Goal: Register for event/course

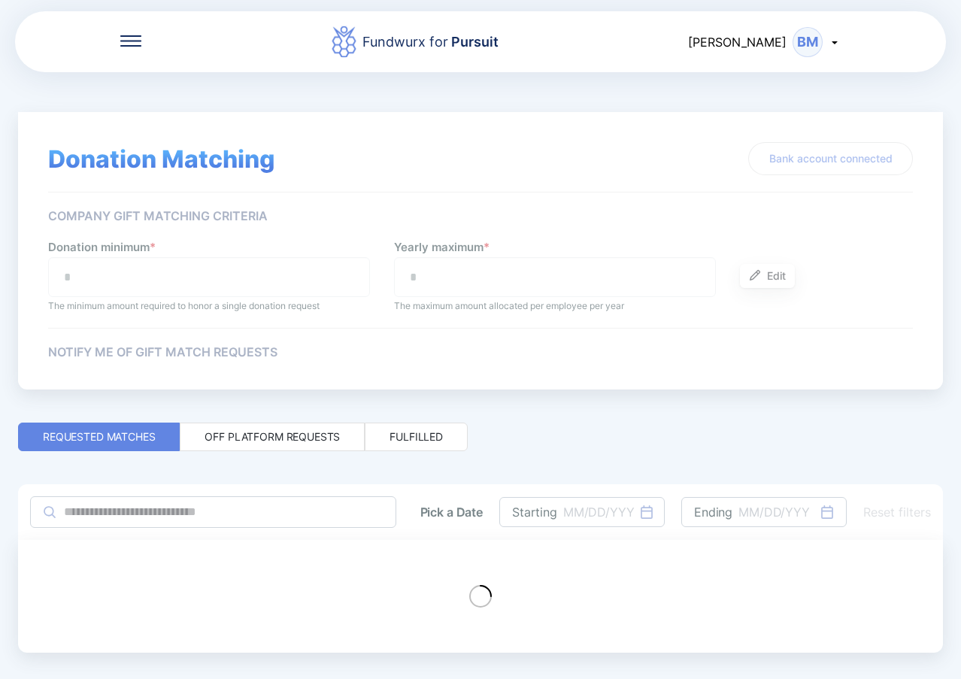
type input "**"
type input "***"
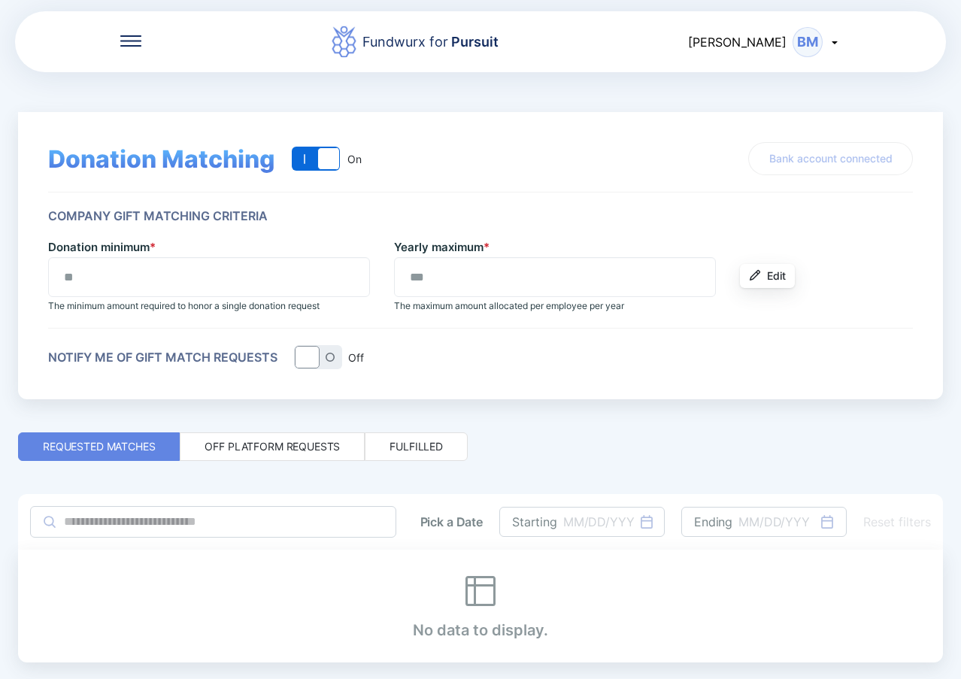
click at [135, 33] on div "Fundwurx for Pursuit [PERSON_NAME] BM" at bounding box center [480, 42] width 931 height 64
click at [134, 47] on div at bounding box center [130, 42] width 21 height 15
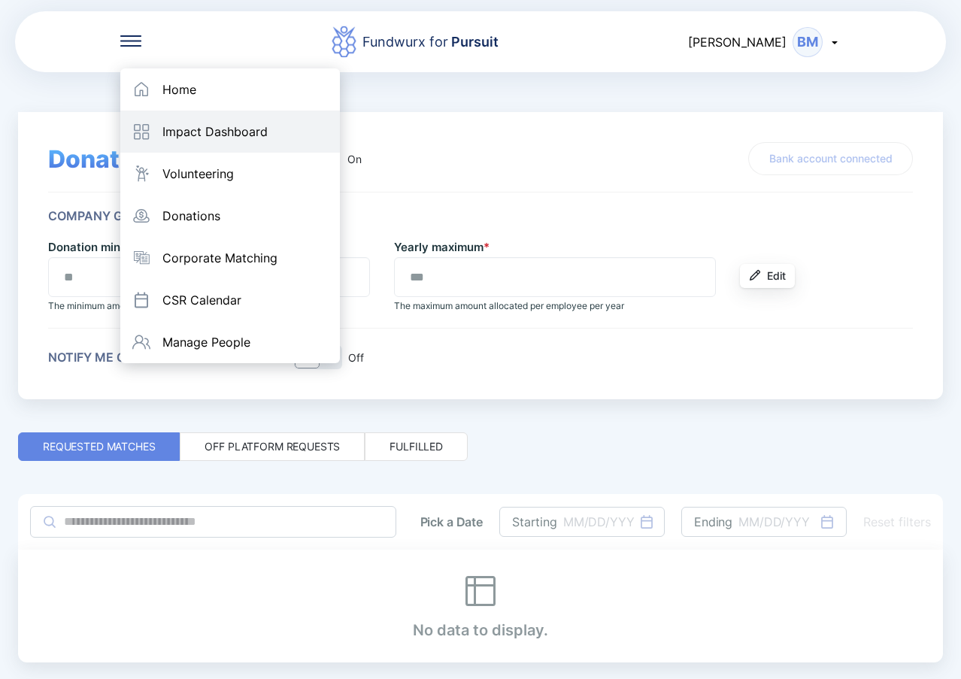
click at [199, 111] on div "Impact Dashboard" at bounding box center [230, 132] width 220 height 42
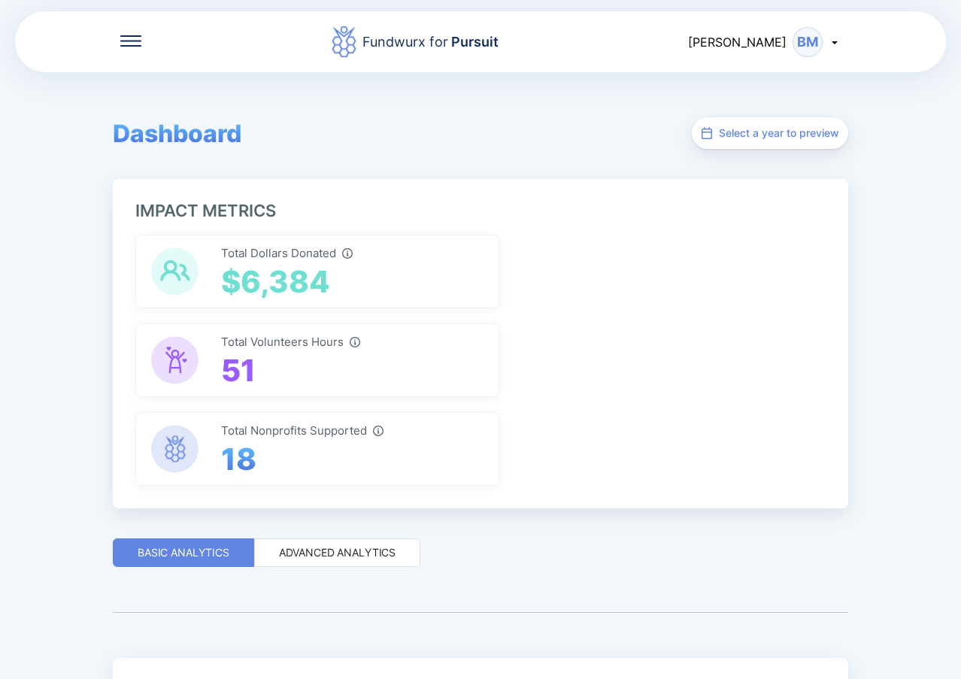
click at [141, 48] on div "Fundwurx for Pursuit" at bounding box center [414, 42] width 547 height 34
click at [131, 38] on icon at bounding box center [130, 40] width 21 height 11
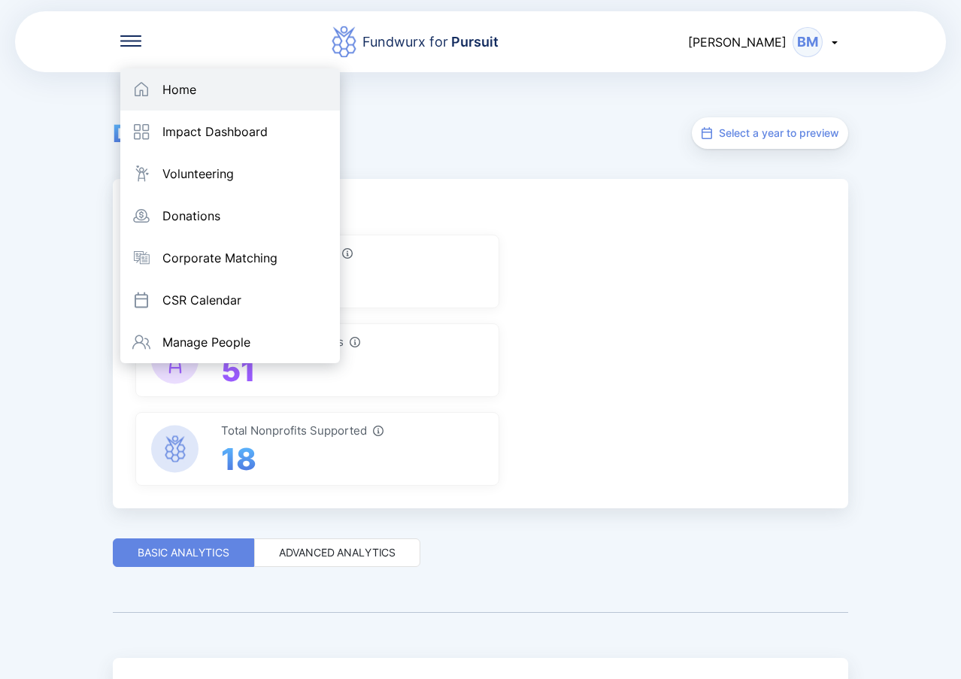
click at [170, 77] on div "Home" at bounding box center [230, 89] width 220 height 42
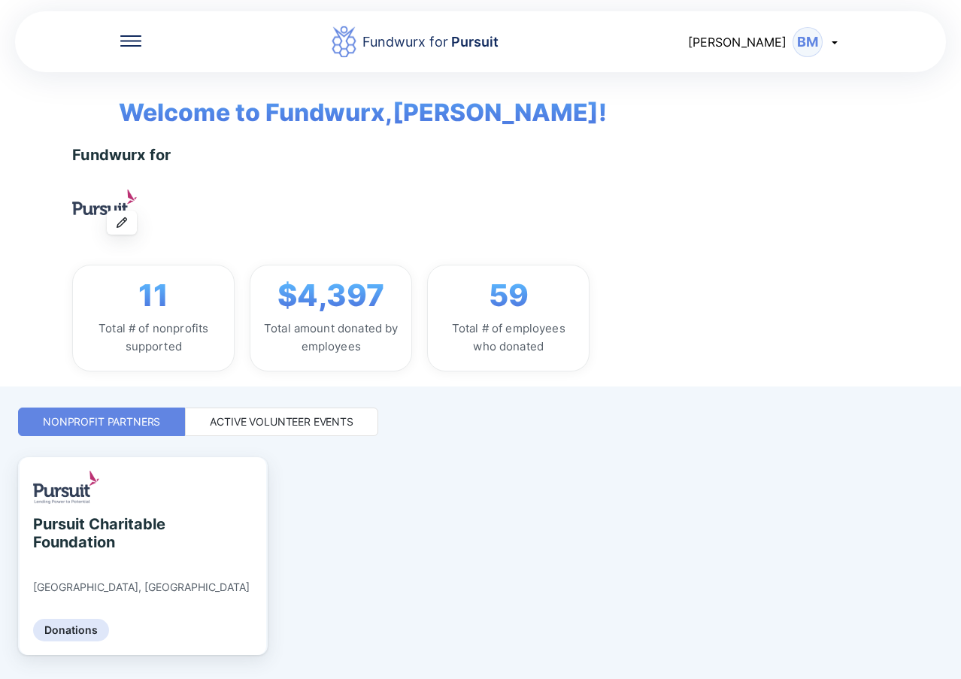
click at [280, 428] on div "Active Volunteer Events" at bounding box center [282, 421] width 144 height 15
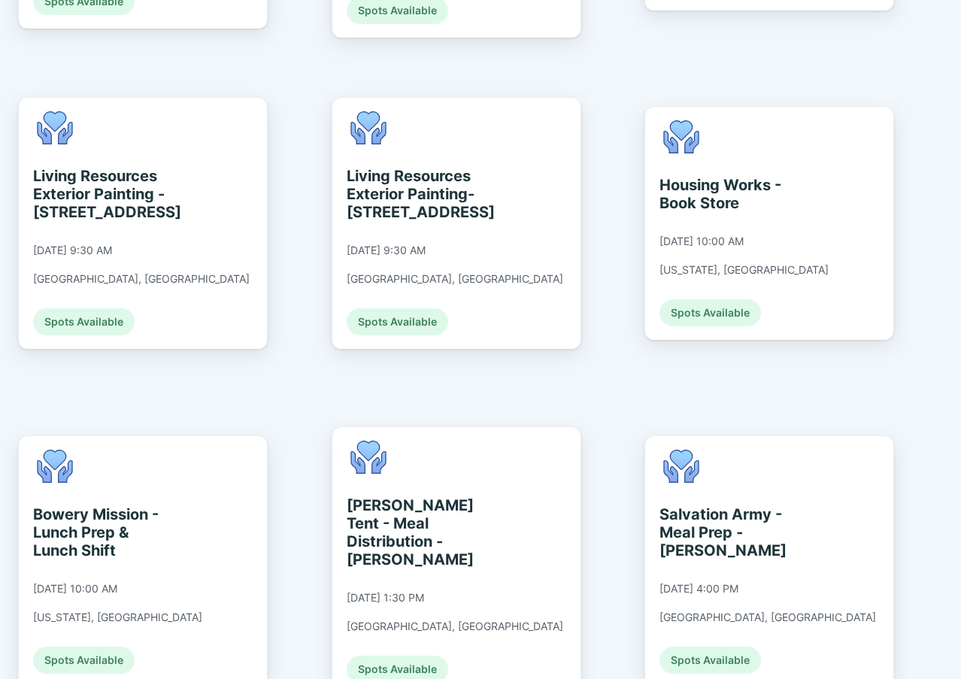
scroll to position [1598, 0]
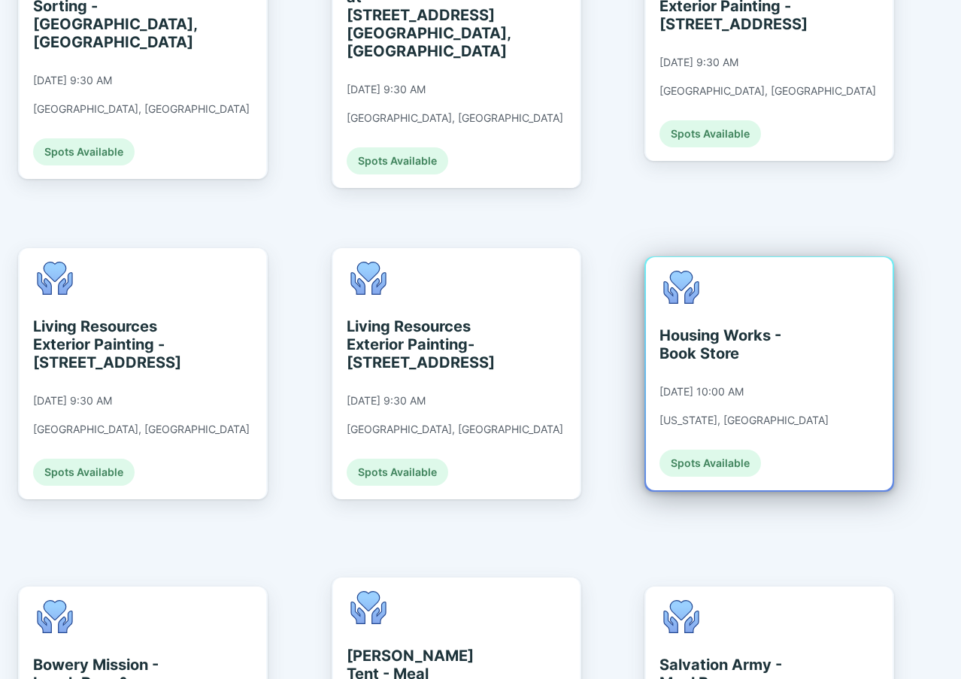
click at [731, 385] on div "[DATE] 10:00 AM" at bounding box center [701, 392] width 84 height 14
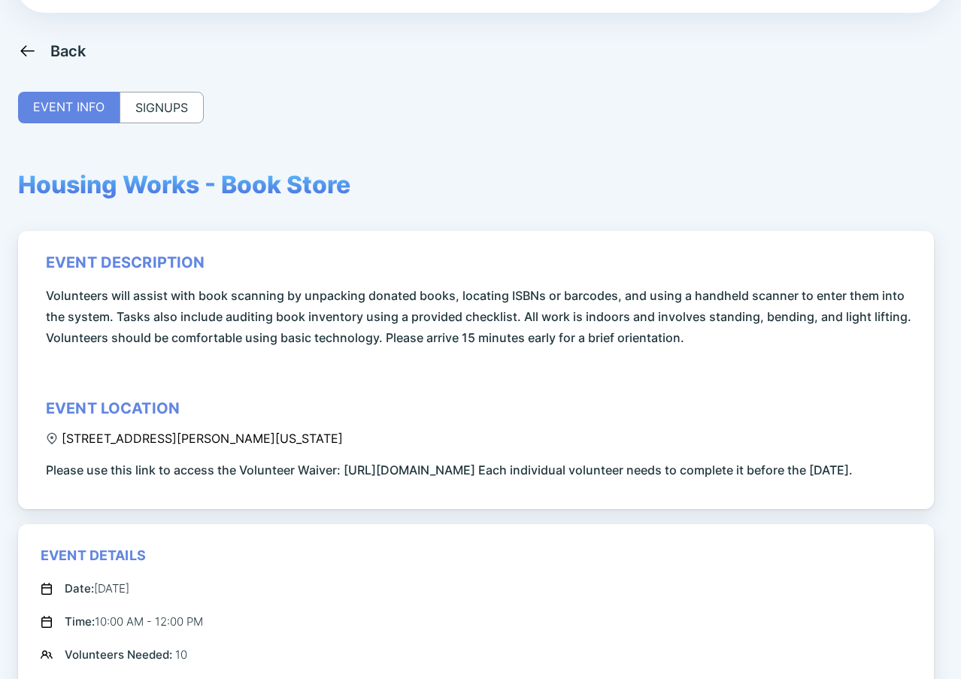
scroll to position [150, 0]
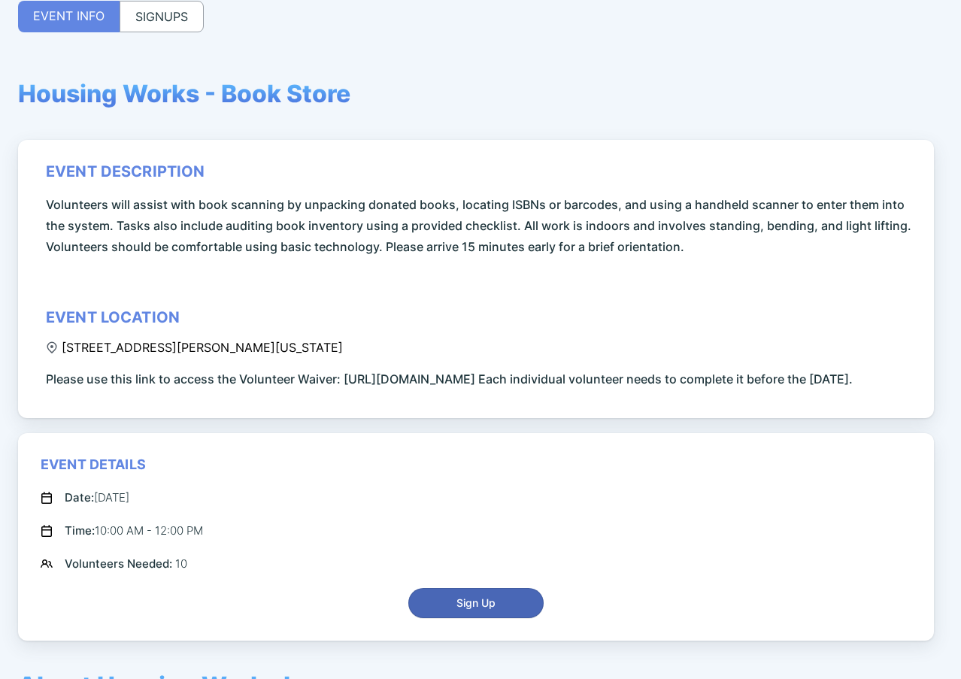
click at [474, 610] on span "Sign Up" at bounding box center [475, 602] width 39 height 15
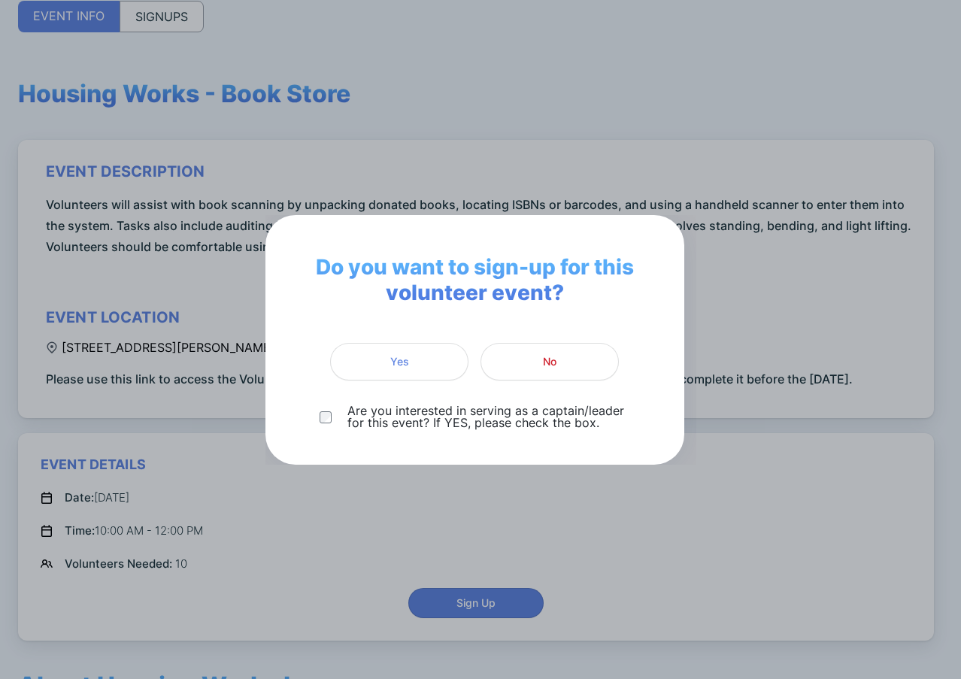
click at [365, 421] on p "Are you interested in serving as a captain/leader for this event? If YES, pleas…" at bounding box center [488, 416] width 282 height 24
click at [395, 361] on span "Yes" at bounding box center [399, 361] width 19 height 15
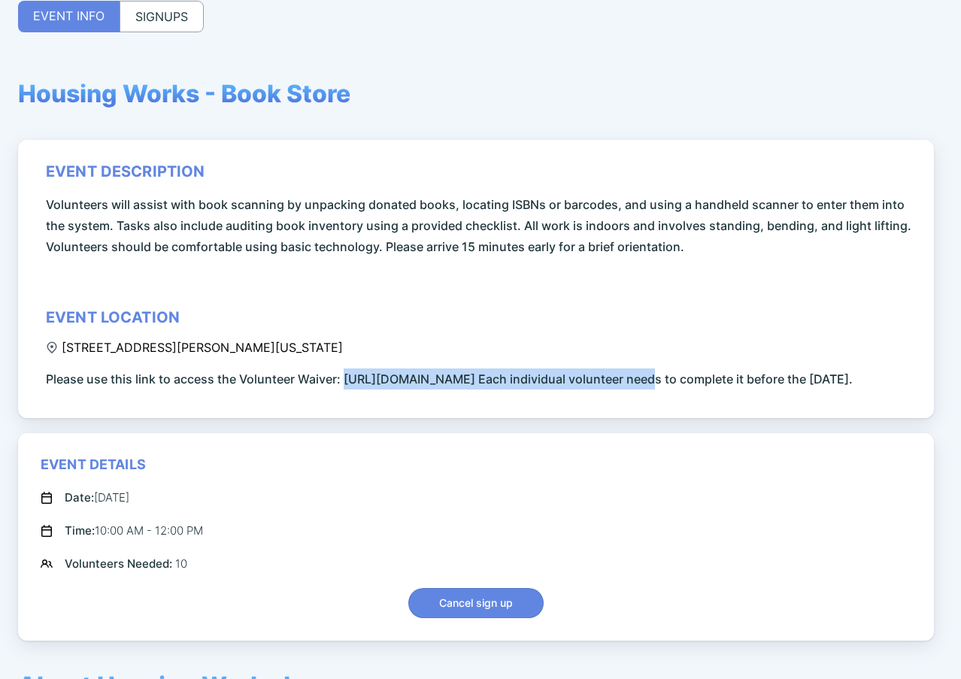
drag, startPoint x: 342, startPoint y: 380, endPoint x: 646, endPoint y: 374, distance: 303.8
click at [646, 374] on span "Please use this link to access the Volunteer Waiver: [URL][DOMAIN_NAME] Each in…" at bounding box center [449, 378] width 807 height 21
copy span "[URL][DOMAIN_NAME]"
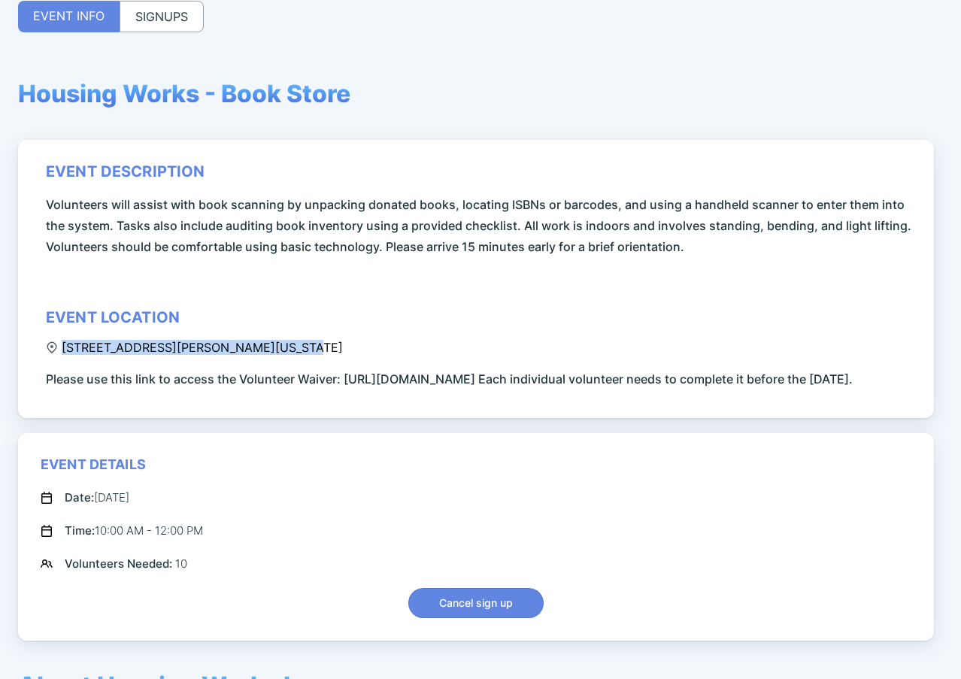
drag, startPoint x: 290, startPoint y: 346, endPoint x: 279, endPoint y: 344, distance: 11.5
click at [279, 344] on div "event description Volunteers will assist with book scanning by unpacking donate…" at bounding box center [478, 275] width 865 height 227
copy div "[STREET_ADDRESS][PERSON_NAME][US_STATE]"
